Goal: Information Seeking & Learning: Compare options

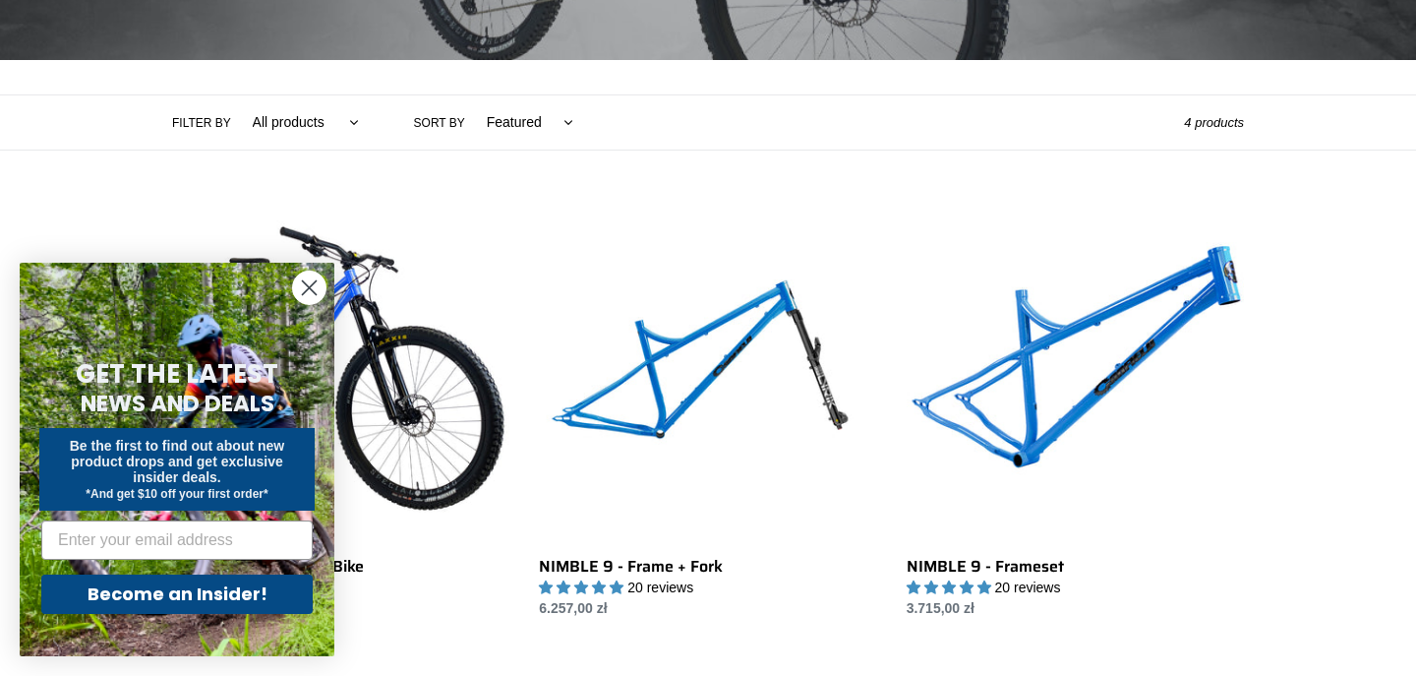
scroll to position [383, 0]
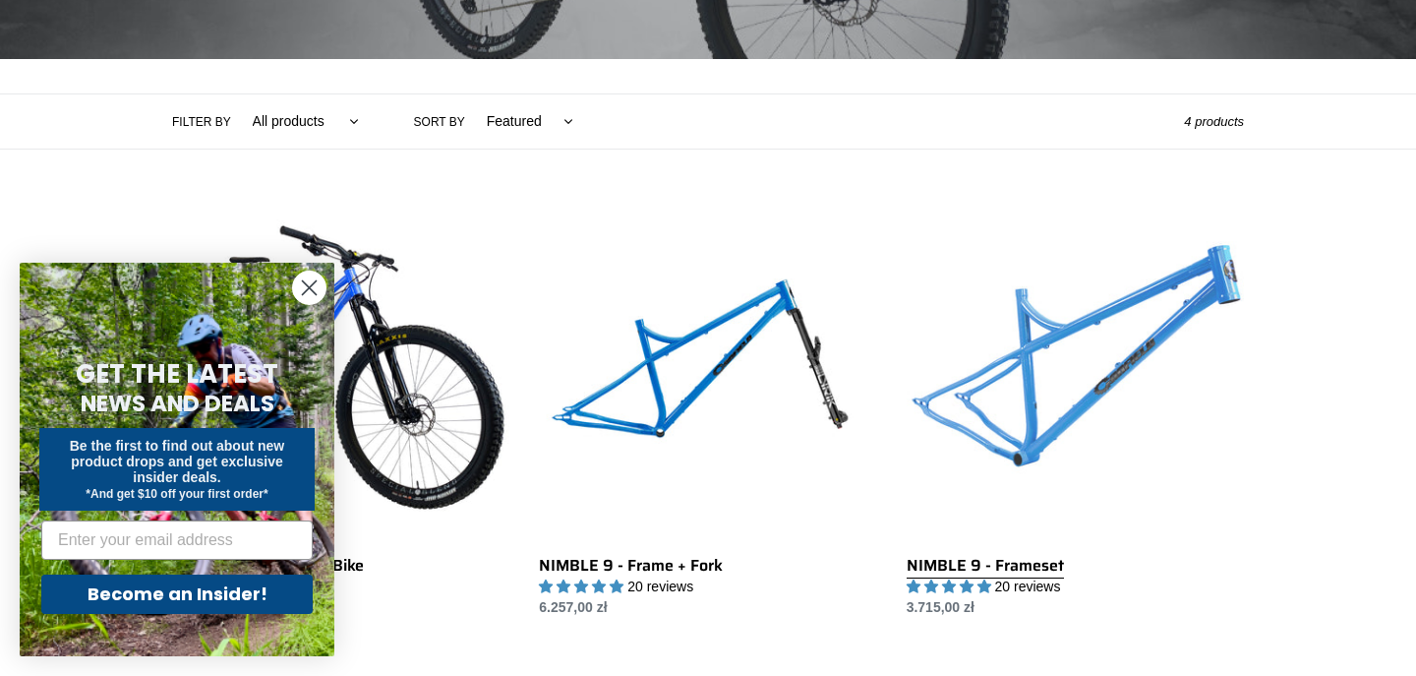
click at [1195, 333] on link "NIMBLE 9 - Frameset" at bounding box center [1075, 411] width 337 height 414
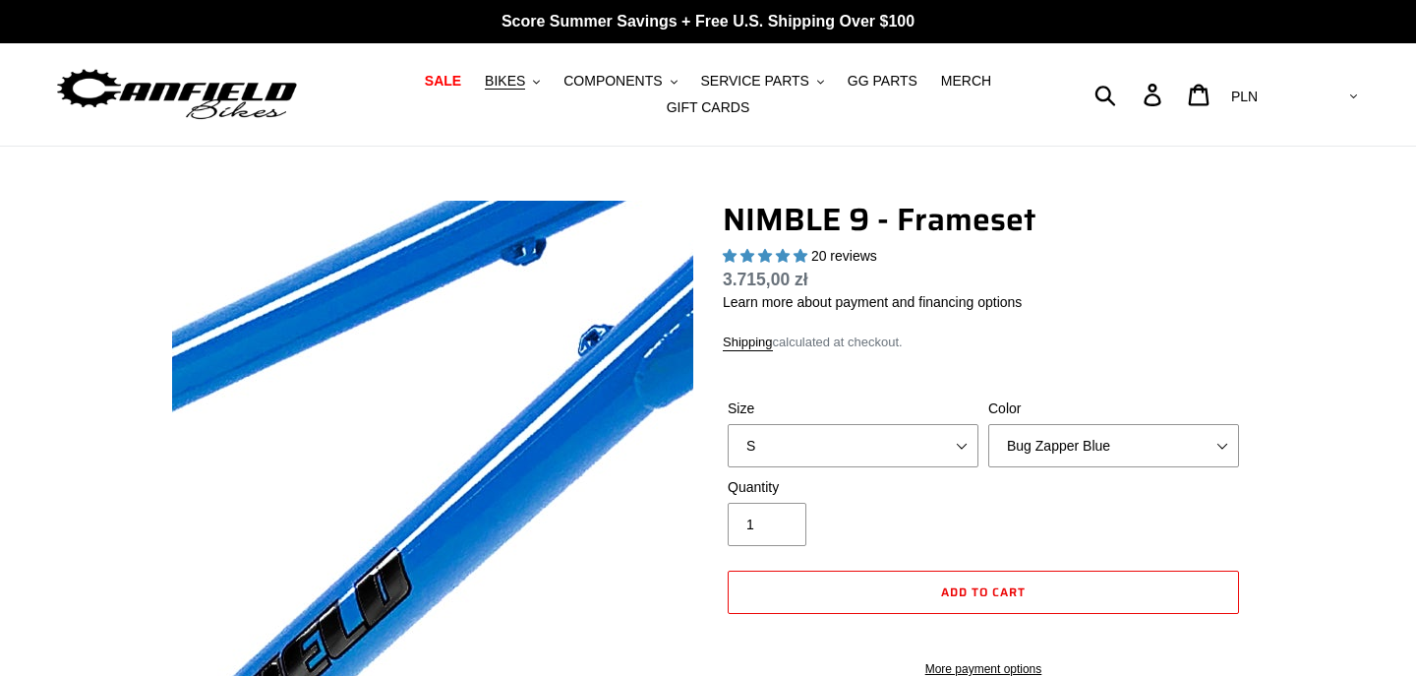
select select "highest-rating"
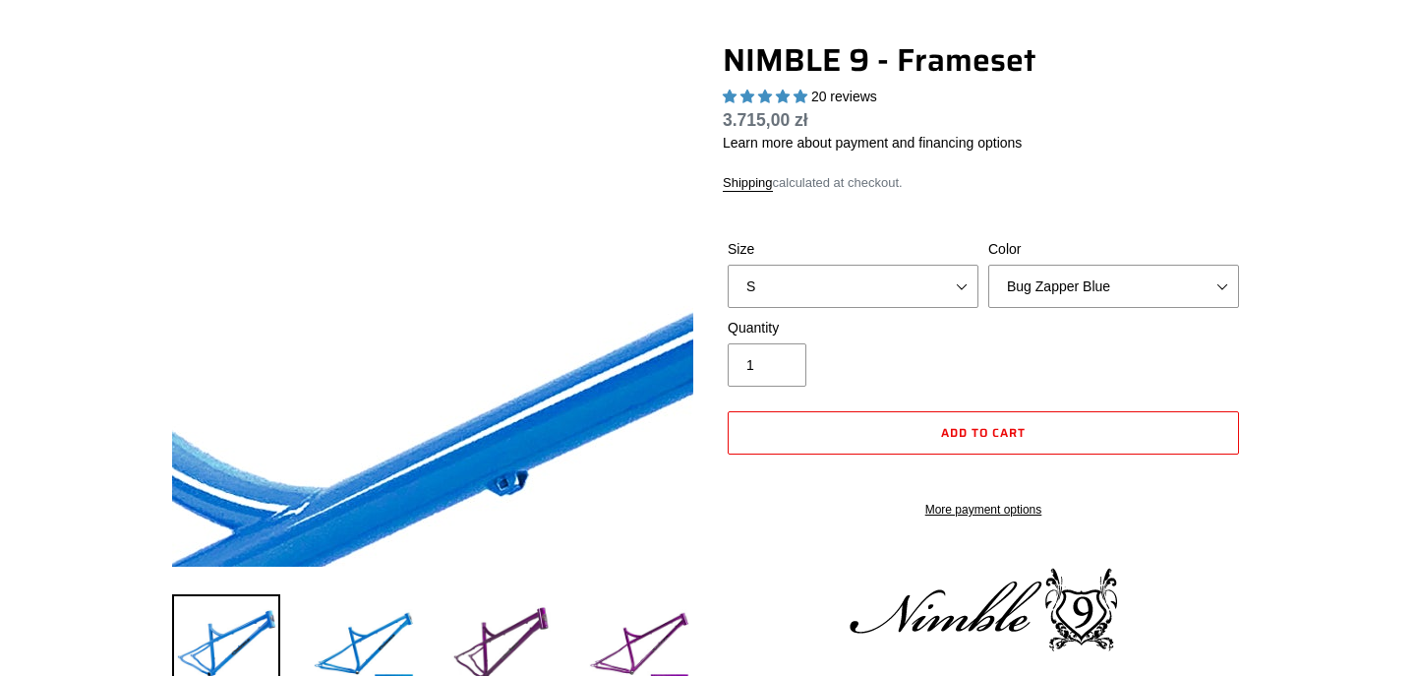
scroll to position [172, 0]
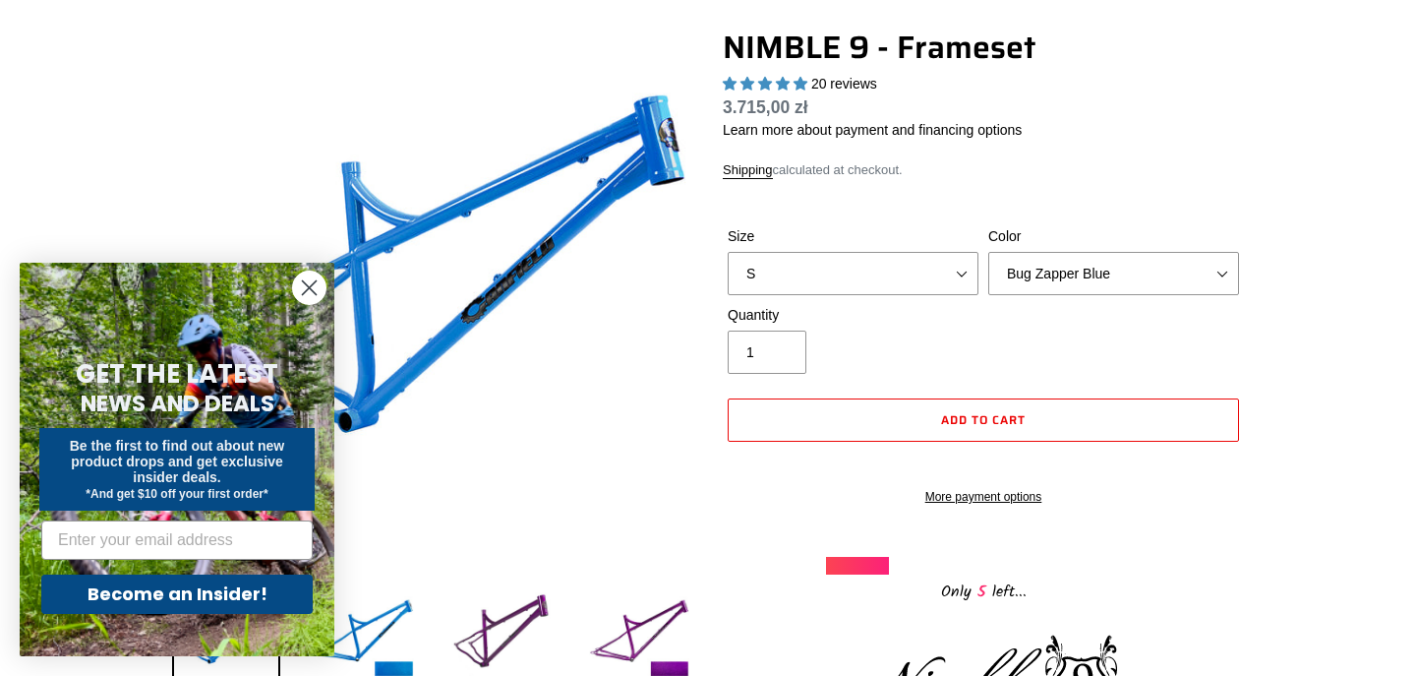
click at [313, 287] on circle "Close dialog" at bounding box center [309, 287] width 32 height 32
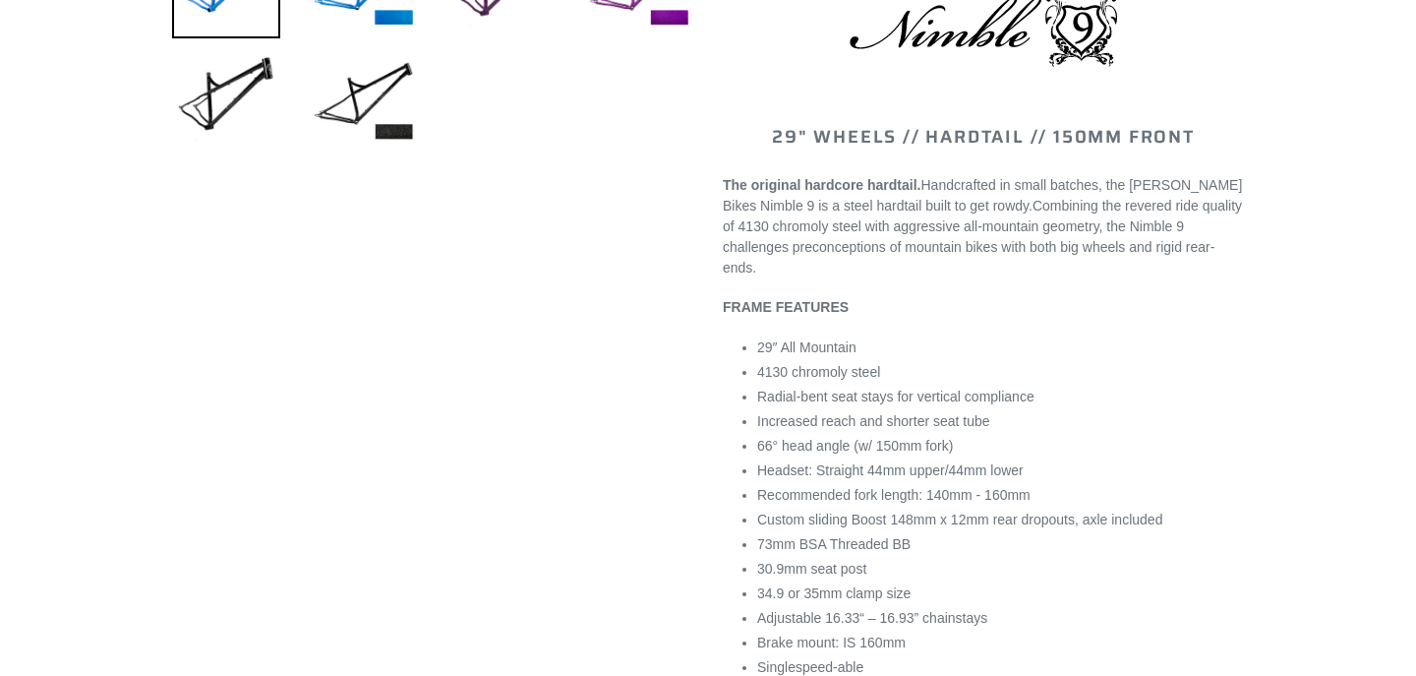
scroll to position [842, 0]
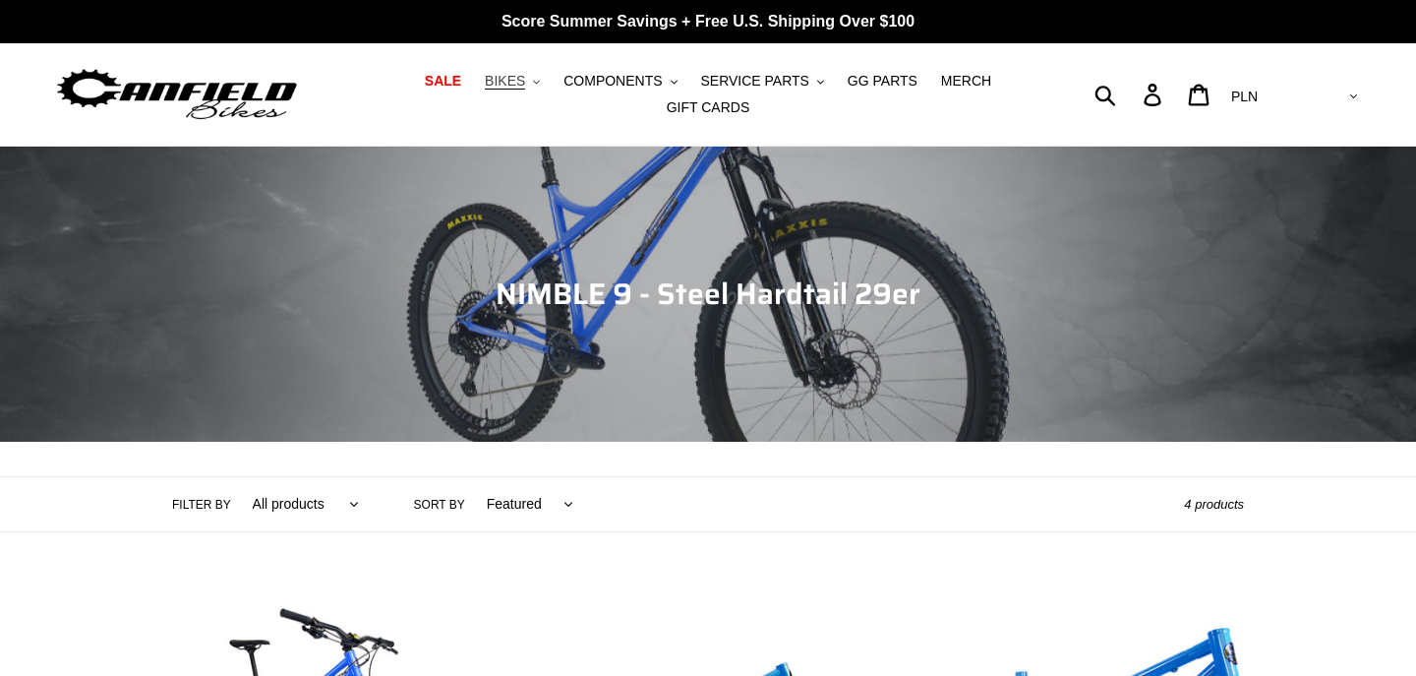
click at [533, 88] on button "BIKES .cls-1{fill:#231f20}" at bounding box center [512, 81] width 75 height 27
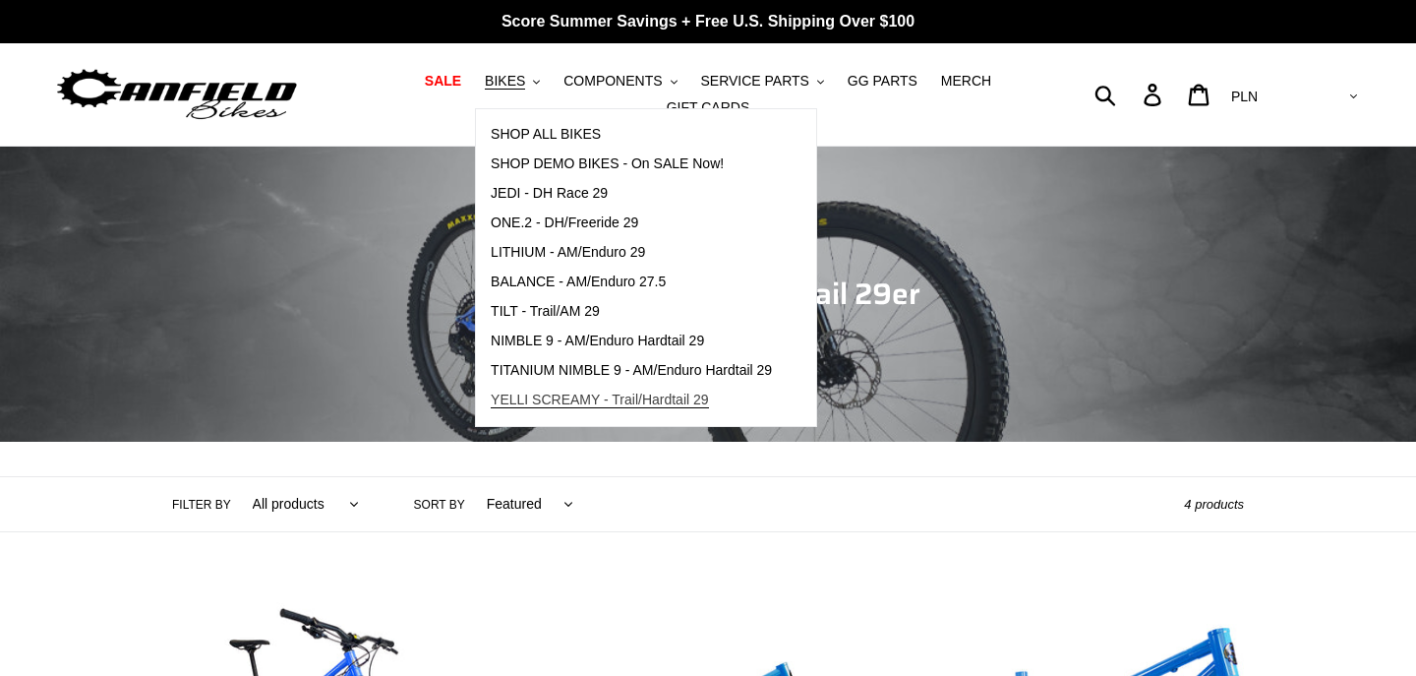
click at [677, 399] on span "YELLI SCREAMY - Trail/Hardtail 29" at bounding box center [600, 399] width 218 height 17
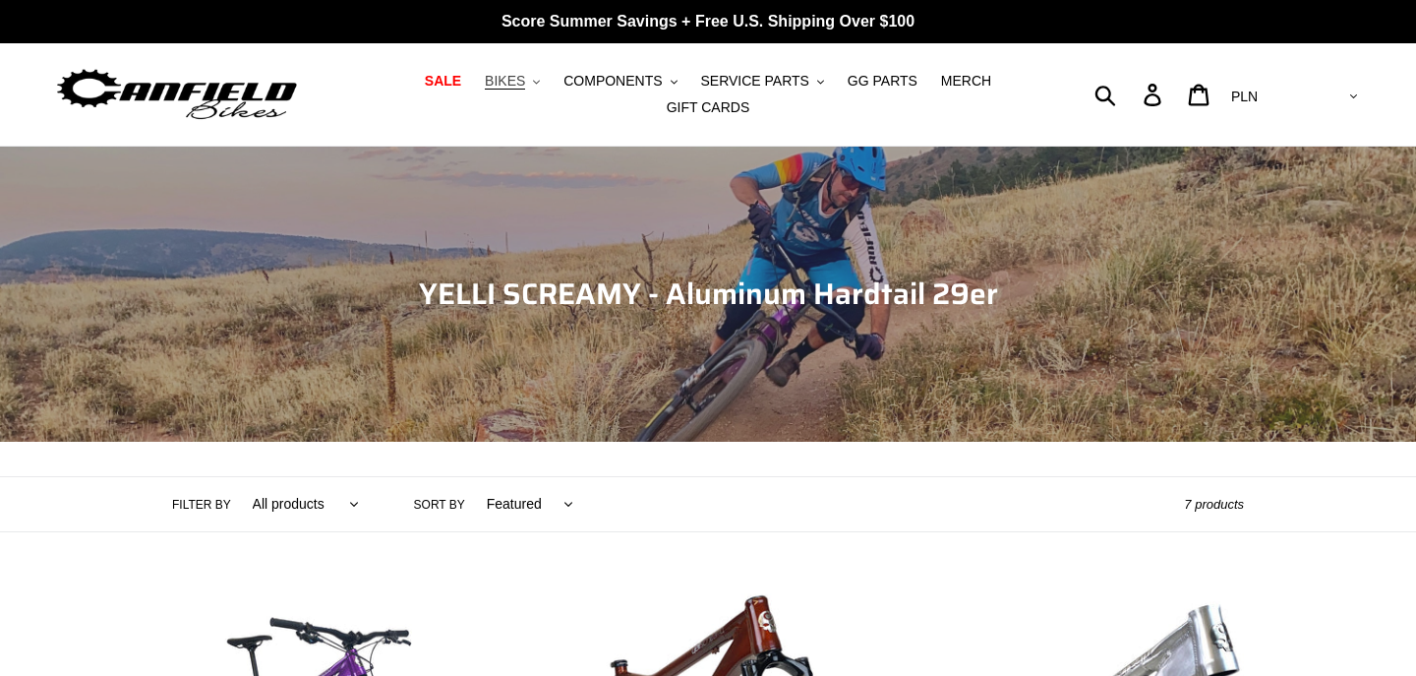
click at [543, 89] on button "BIKES .cls-1{fill:#231f20}" at bounding box center [512, 81] width 75 height 27
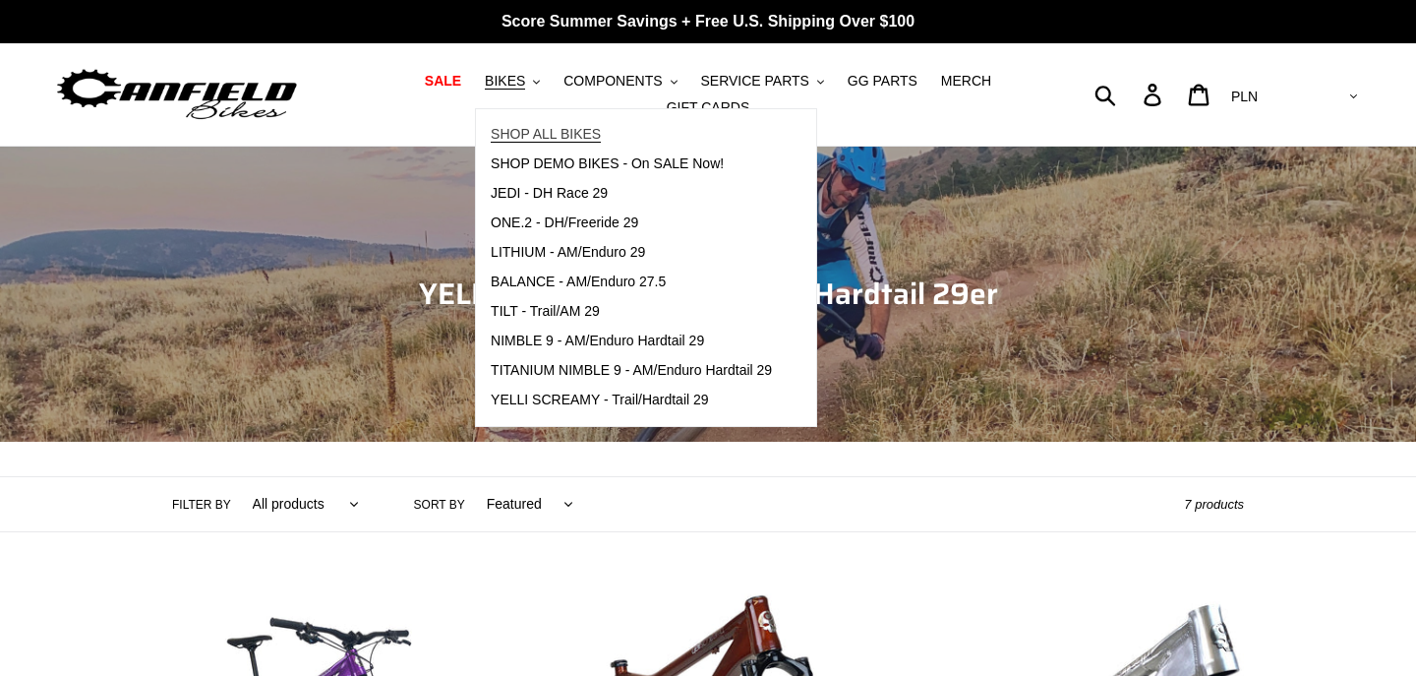
click at [612, 135] on link "SHOP ALL BIKES" at bounding box center [631, 135] width 311 height 30
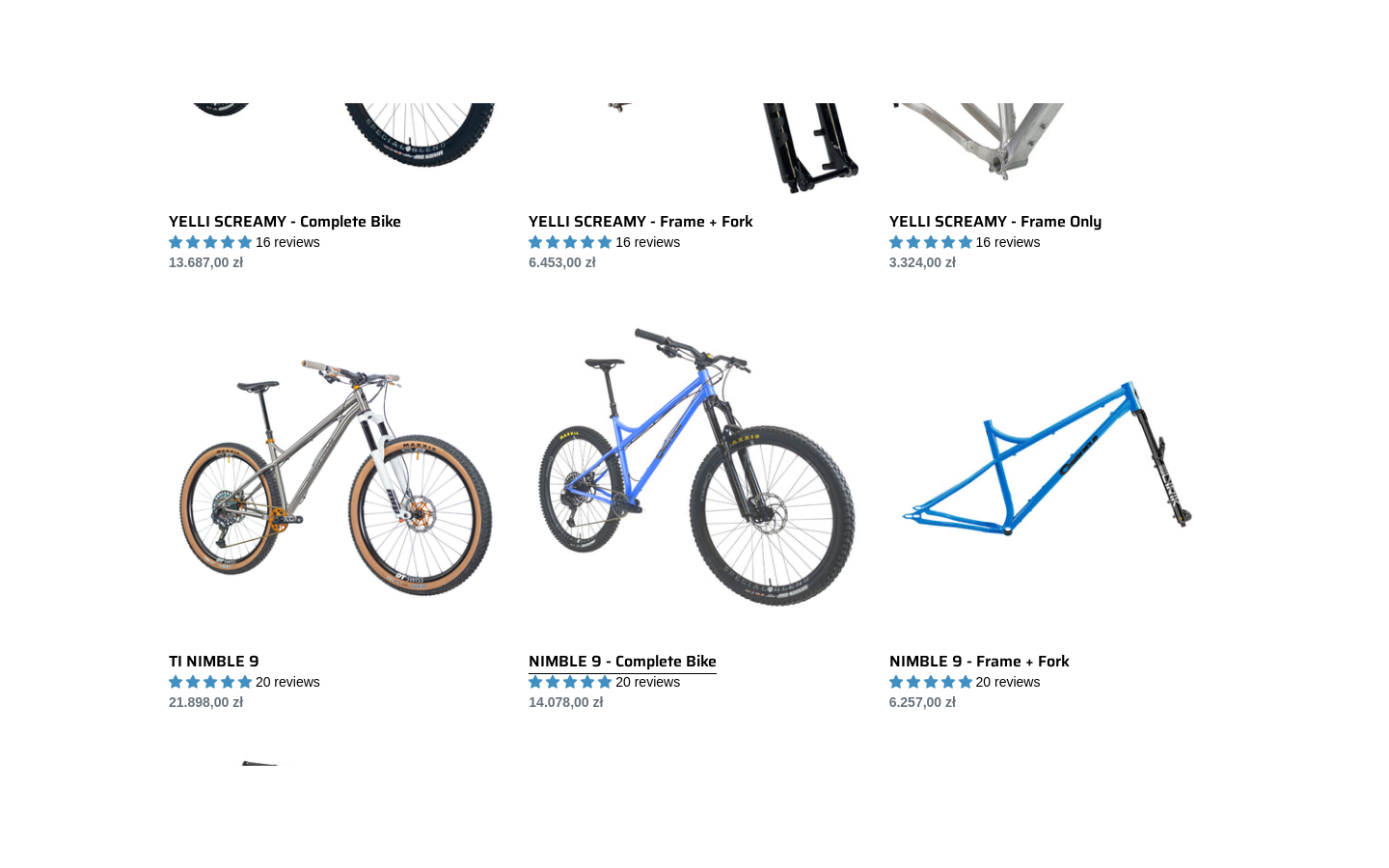
scroll to position [1720, 0]
